Goal: Task Accomplishment & Management: Use online tool/utility

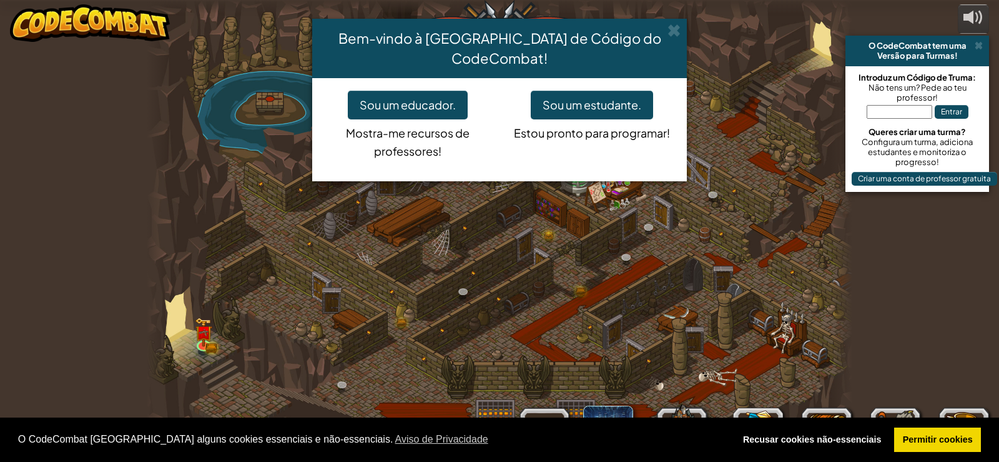
select select "pt-PT"
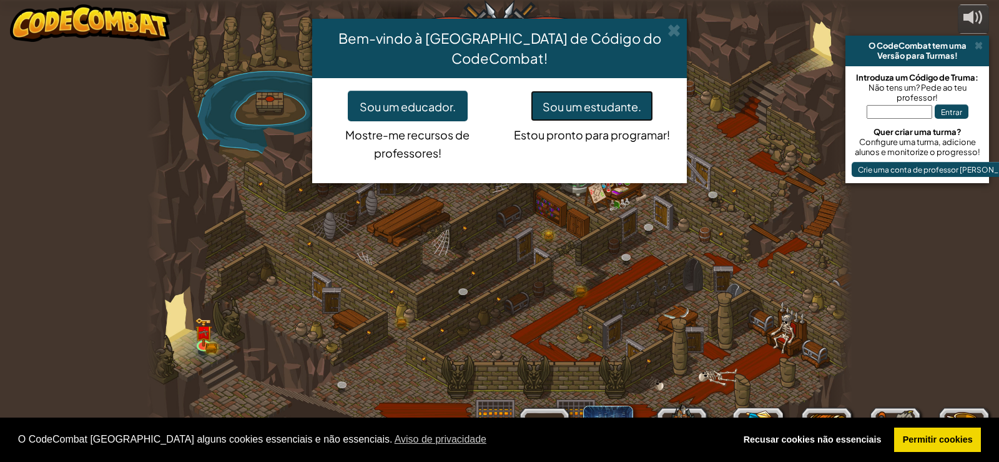
click at [628, 99] on font "Sou um estudante." at bounding box center [592, 106] width 99 height 14
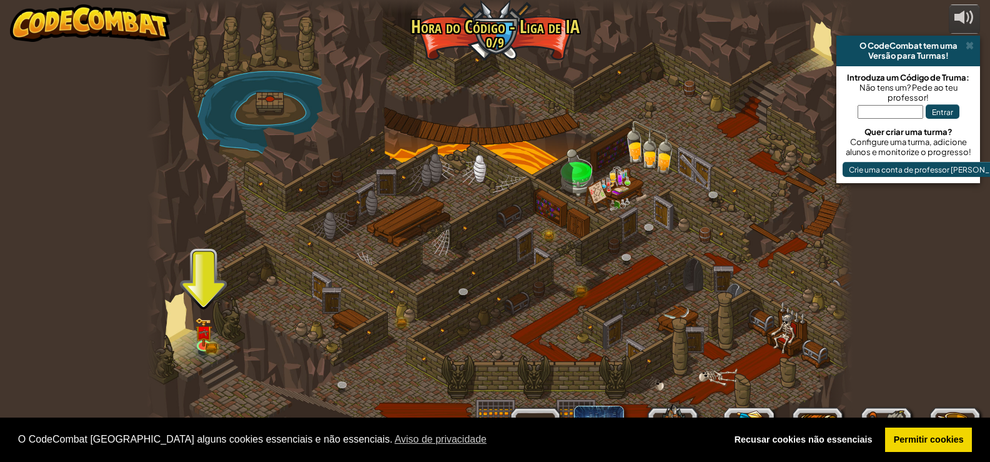
click at [191, 331] on div at bounding box center [500, 231] width 706 height 462
click at [197, 333] on img at bounding box center [203, 324] width 17 height 39
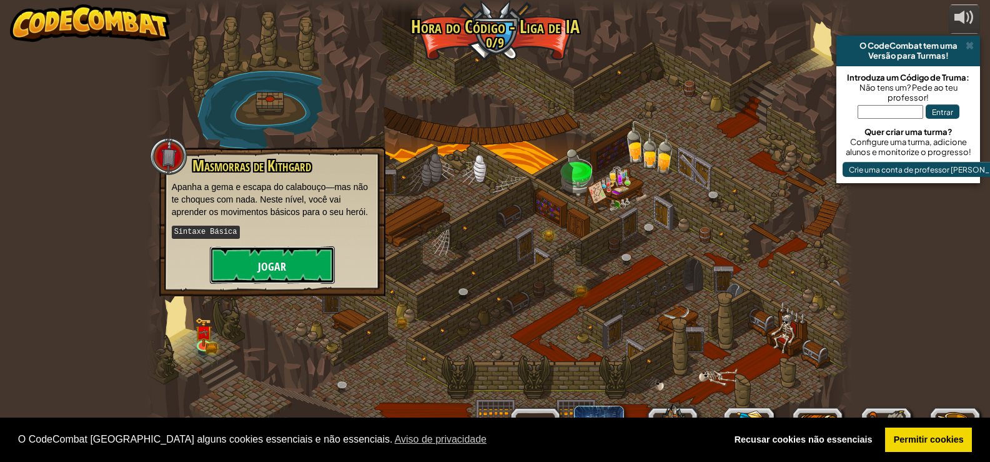
click at [267, 259] on font "Jogar" at bounding box center [272, 267] width 28 height 16
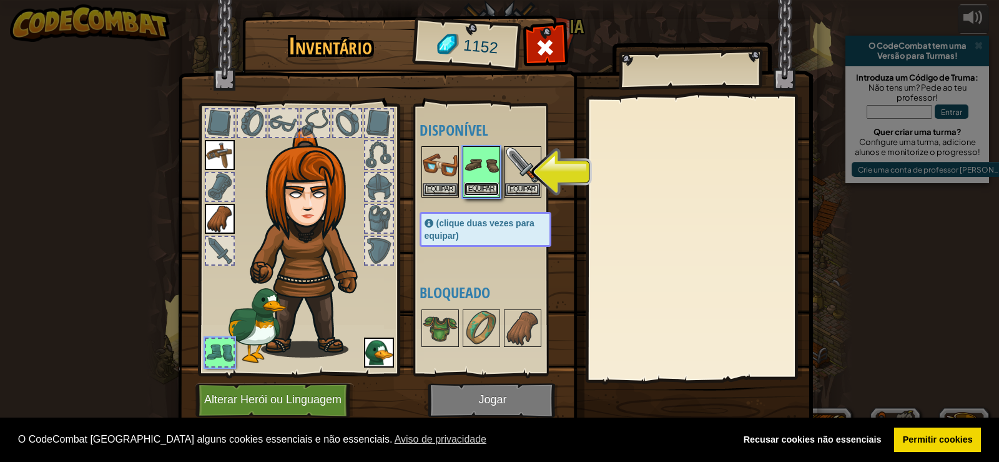
click at [475, 187] on font "Equipar" at bounding box center [481, 188] width 26 height 7
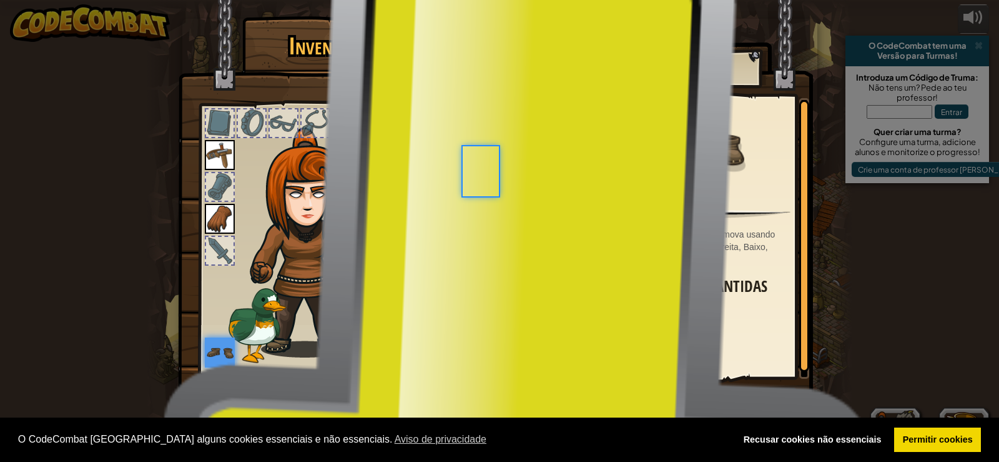
click at [480, 187] on font "Equipar" at bounding box center [481, 188] width 26 height 7
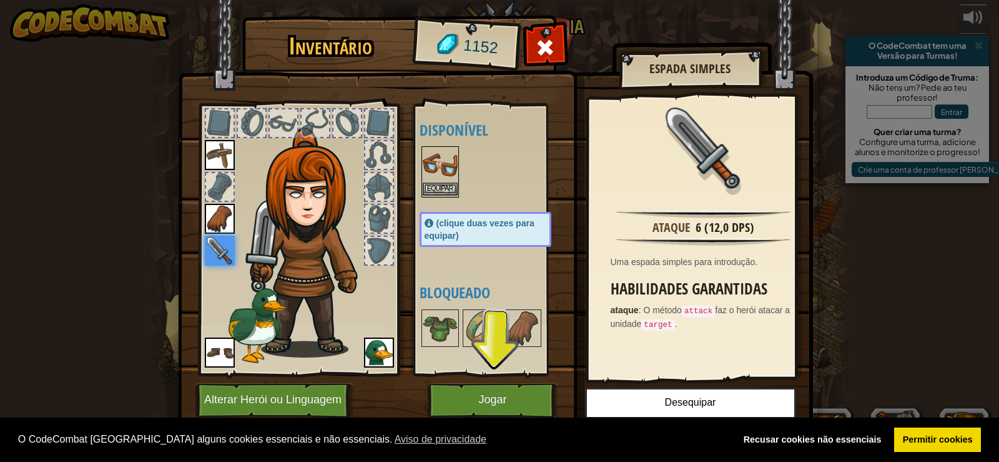
click at [450, 175] on img at bounding box center [440, 164] width 35 height 35
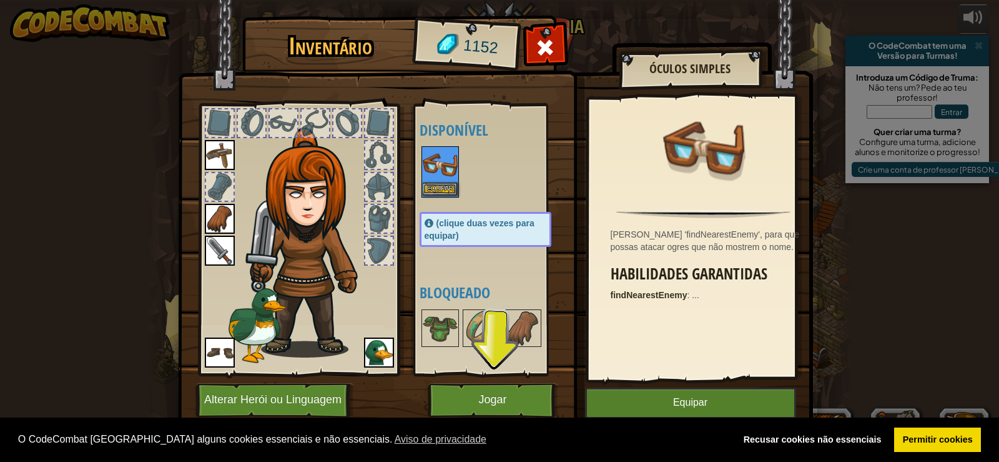
click at [450, 175] on img at bounding box center [440, 164] width 35 height 35
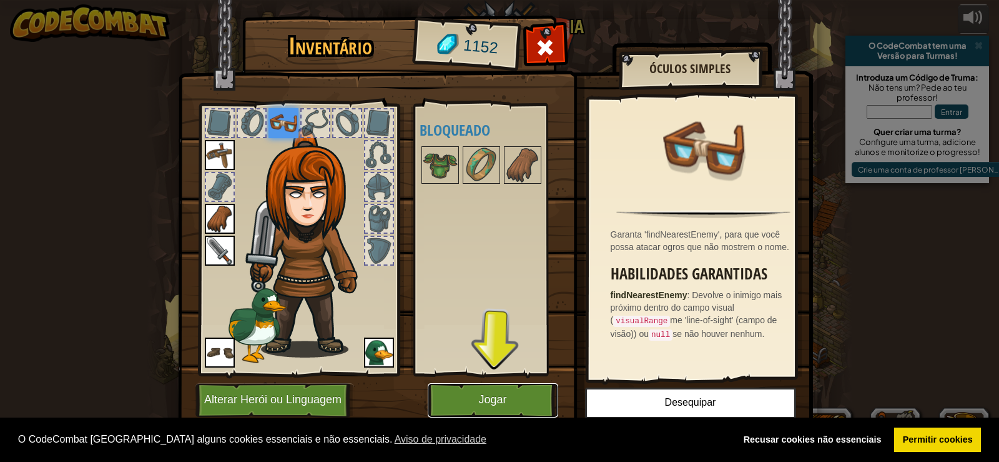
click at [540, 402] on button "Jogar" at bounding box center [493, 400] width 131 height 34
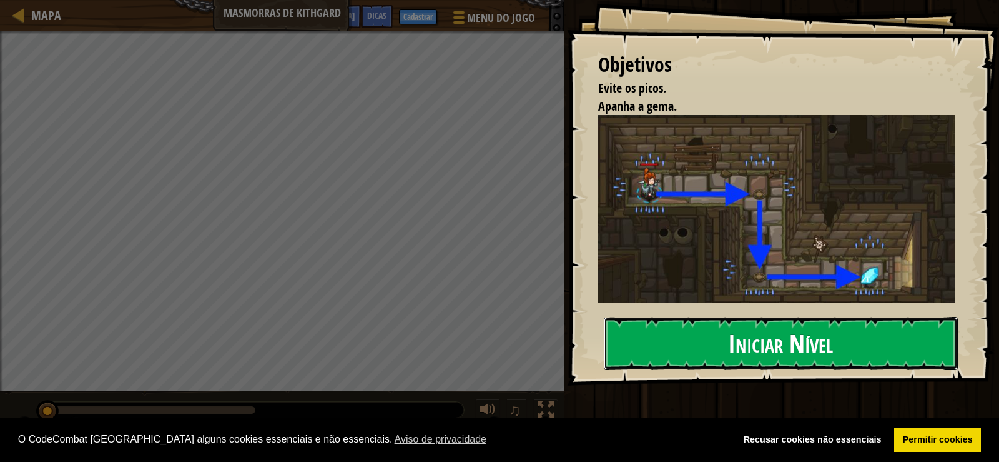
click at [829, 346] on font "Iniciar Nível" at bounding box center [780, 343] width 105 height 34
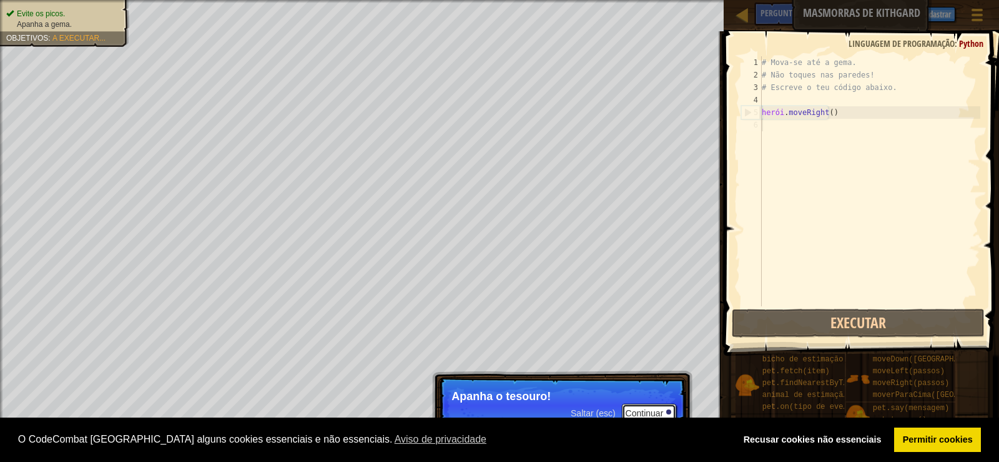
click at [639, 405] on button "Continuar" at bounding box center [649, 411] width 55 height 17
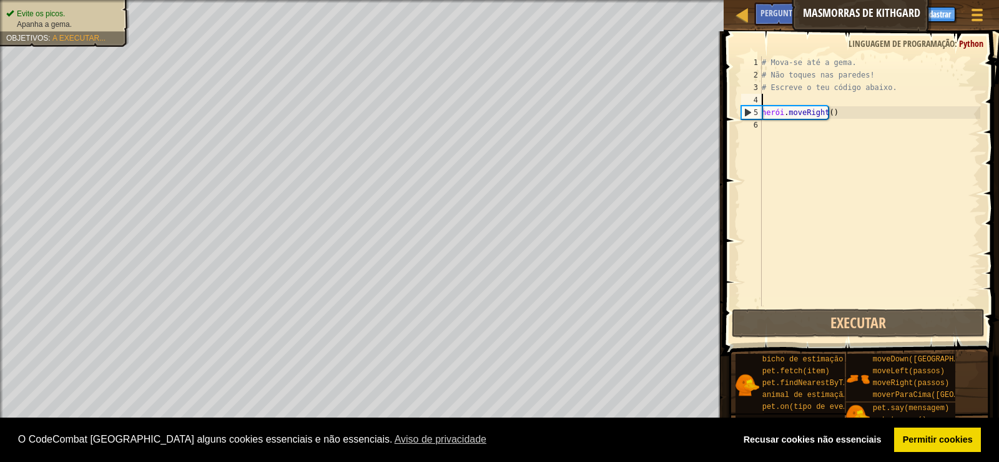
drag, startPoint x: 847, startPoint y: 102, endPoint x: 865, endPoint y: 105, distance: 18.3
click at [851, 102] on div "# Mova-se até a gema. # Não toques nas paredes! # Escreve o teu código abaixo. …" at bounding box center [869, 193] width 221 height 275
click at [865, 105] on div "# Mova-se até a gema. # Não toques nas paredes! # Escreve o teu código abaixo. …" at bounding box center [869, 193] width 221 height 275
click at [963, 129] on div "Mapa Masmorras de Kithgard Menu do Jogo Concluir Cadastrar Dicas Pergunte à [GE…" at bounding box center [499, 231] width 999 height 462
click at [999, 59] on div "Mapa Masmorras de Kithgard Menu do Jogo Concluir Cadastrar Dicas Pergunte à [GE…" at bounding box center [499, 231] width 999 height 462
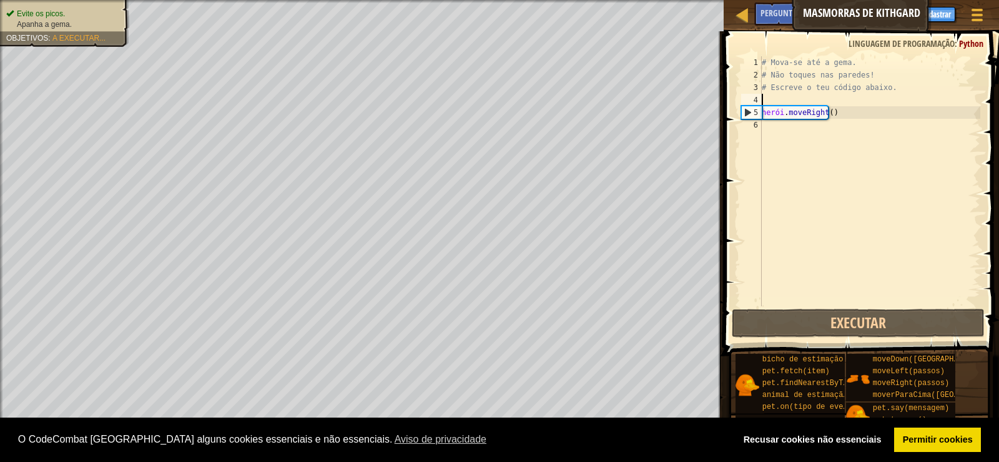
click at [610, 12] on body "Política de Cookies O CodeCombat [GEOGRAPHIC_DATA] alguns cookies essenciais e …" at bounding box center [499, 6] width 999 height 12
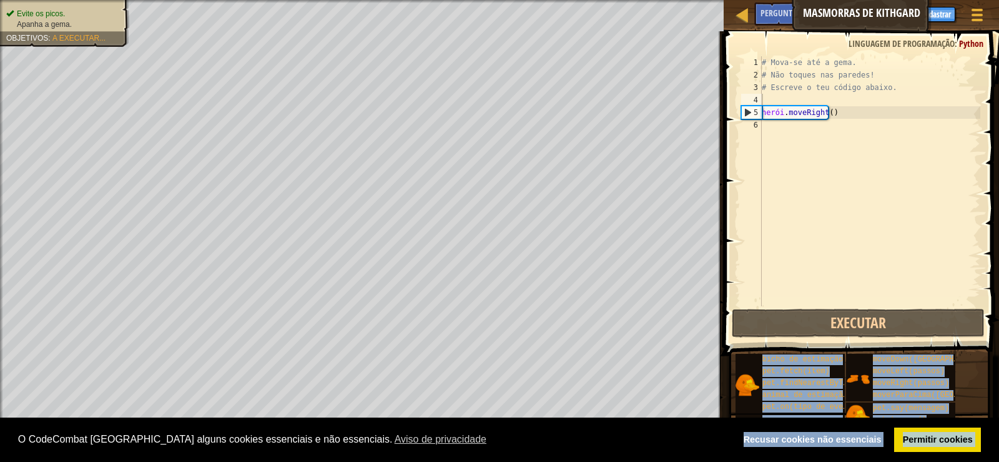
click at [596, 12] on body "Política de Cookies O CodeCombat [GEOGRAPHIC_DATA] alguns cookies essenciais e …" at bounding box center [499, 6] width 999 height 12
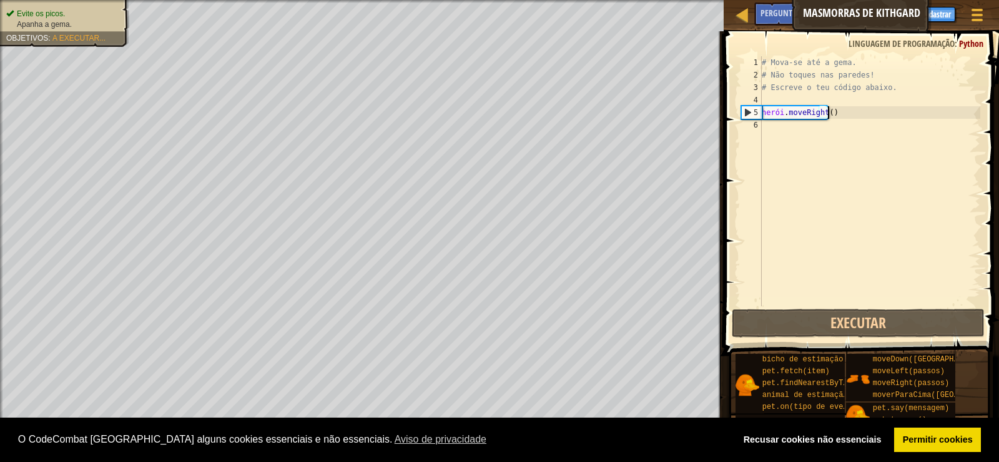
click at [851, 114] on div "# Mova-se até a gema. # Não toques nas paredes! # Escreve o teu código abaixo. …" at bounding box center [869, 193] width 221 height 275
type textarea "hero.moveRight()"
click at [854, 117] on div "# Mova-se até a gema. # Não toques nas paredes! # Escreve o teu código abaixo. …" at bounding box center [869, 193] width 221 height 275
click at [838, 114] on div "# Mova-se até a gema. # Não toques nas paredes! # Escreve o teu código abaixo. …" at bounding box center [869, 193] width 221 height 275
drag, startPoint x: 841, startPoint y: 114, endPoint x: 859, endPoint y: 117, distance: 18.4
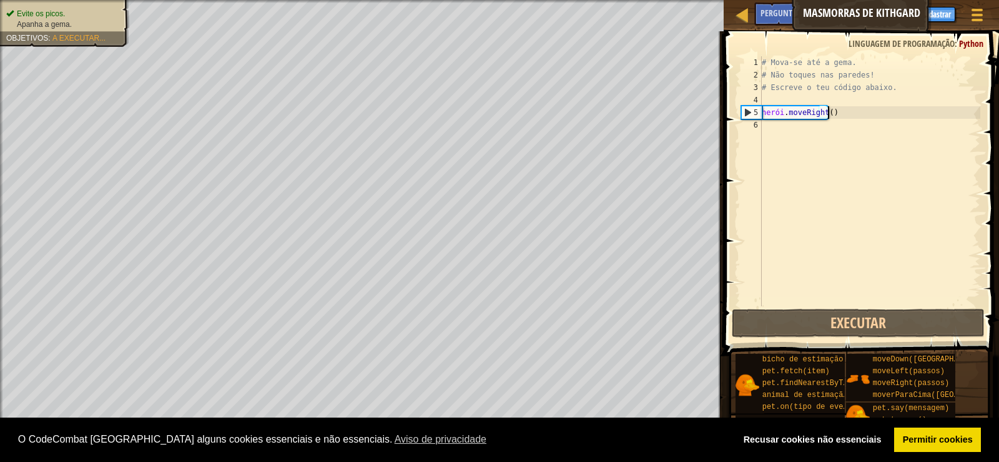
click at [841, 115] on div "# Mova-se até a gema. # Não toques nas paredes! # Escreve o teu código abaixo. …" at bounding box center [869, 193] width 221 height 275
drag, startPoint x: 804, startPoint y: 106, endPoint x: 834, endPoint y: 114, distance: 30.3
click at [813, 108] on div "# Mova-se até a gema. # Não toques nas paredes! # Escreve o teu código abaixo. …" at bounding box center [869, 193] width 221 height 275
click at [857, 121] on div "# Mova-se até a gema. # Não toques nas paredes! # Escreve o teu código abaixo. …" at bounding box center [869, 193] width 221 height 275
click at [838, 117] on div "# Mova-se até a gema. # Não toques nas paredes! # Escreve o teu código abaixo. …" at bounding box center [869, 193] width 221 height 275
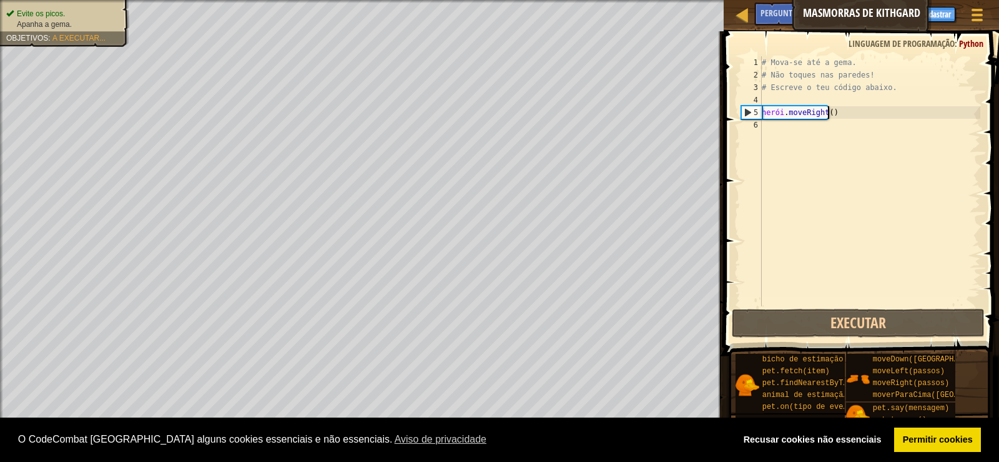
type textarea "hero.moveRight()"
click at [843, 110] on div "# Mova-se até a gema. # Não toques nas paredes! # Escreve o teu código abaixo. …" at bounding box center [869, 193] width 221 height 275
click at [833, 109] on div "# Mova-se até a gema. # Não toques nas paredes! # Escreve o teu código abaixo. …" at bounding box center [869, 193] width 221 height 275
drag, startPoint x: 864, startPoint y: 112, endPoint x: 846, endPoint y: 111, distance: 17.6
click at [853, 111] on div "# Mova-se até a gema. # Não toques nas paredes! # Escreve o teu código abaixo. …" at bounding box center [869, 193] width 221 height 275
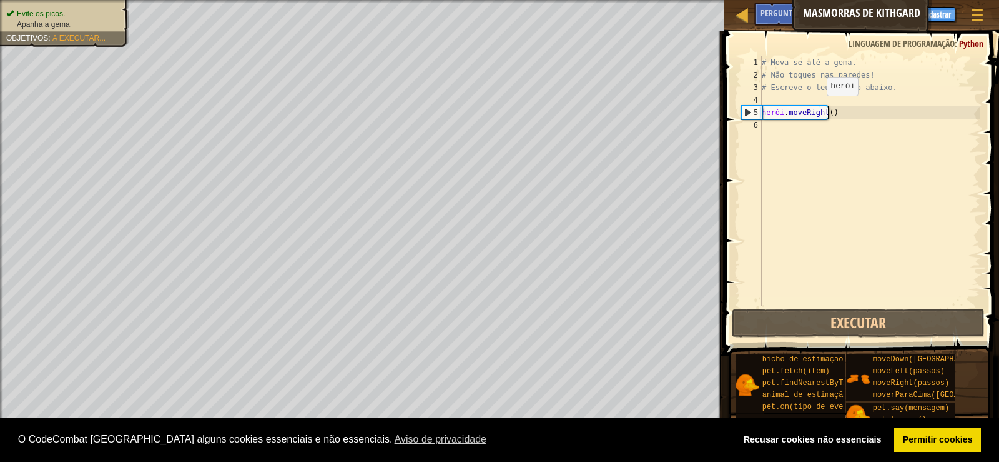
drag, startPoint x: 851, startPoint y: 111, endPoint x: 811, endPoint y: 106, distance: 39.6
drag, startPoint x: 811, startPoint y: 106, endPoint x: 861, endPoint y: 91, distance: 52.3
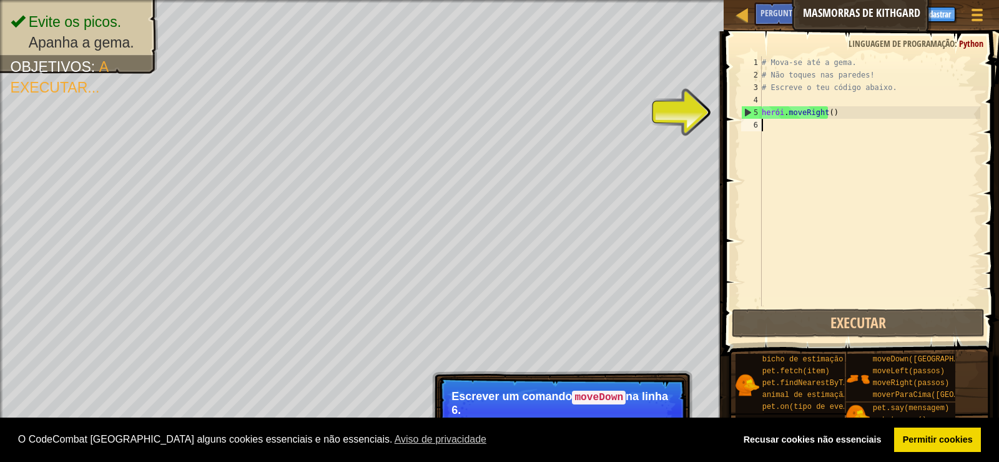
click at [782, 142] on div "# Mova-se até a gema. # Não toques nas paredes! # Escreve o teu código abaixo. …" at bounding box center [869, 193] width 221 height 275
click at [628, 402] on font "na linha 6." at bounding box center [560, 403] width 217 height 26
click at [791, 117] on div "# Mova-se até a gema. # Não toques nas paredes! # Escreve o teu código abaixo. …" at bounding box center [869, 193] width 221 height 275
type textarea "hero.moveRight()"
click at [789, 127] on div "# Mova-se até a gema. # Não toques nas paredes! # Escreve o teu código abaixo. …" at bounding box center [869, 193] width 221 height 275
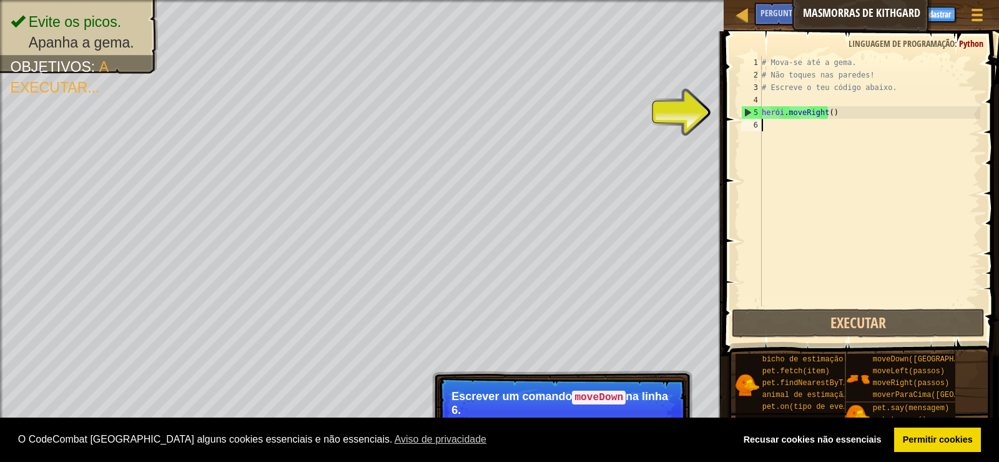
drag, startPoint x: 789, startPoint y: 127, endPoint x: 768, endPoint y: 120, distance: 23.1
click at [768, 120] on div "# Mova-se até a gema. # Não toques nas paredes! # Escreve o teu código abaixo. …" at bounding box center [869, 193] width 221 height 275
type textarea "h"
